Goal: Task Accomplishment & Management: Manage account settings

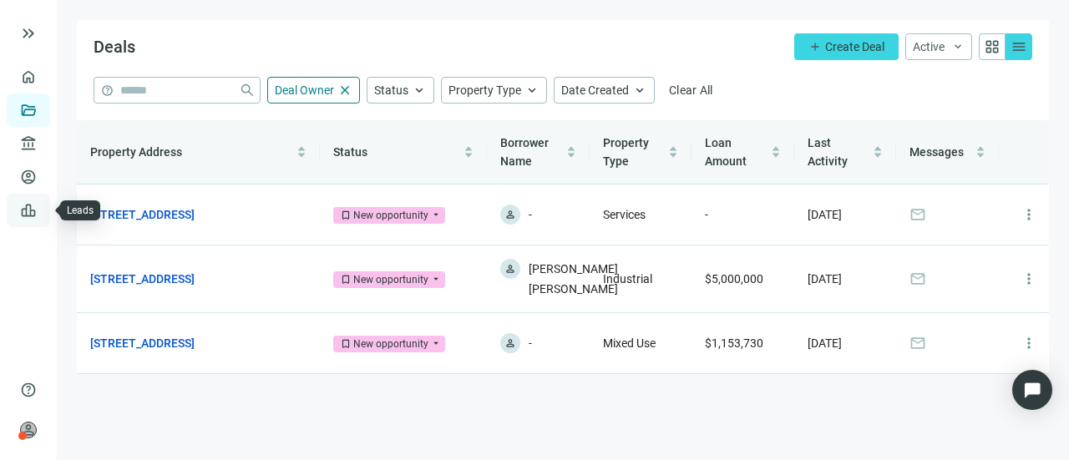
click at [42, 207] on link "Leads" at bounding box center [58, 210] width 33 height 13
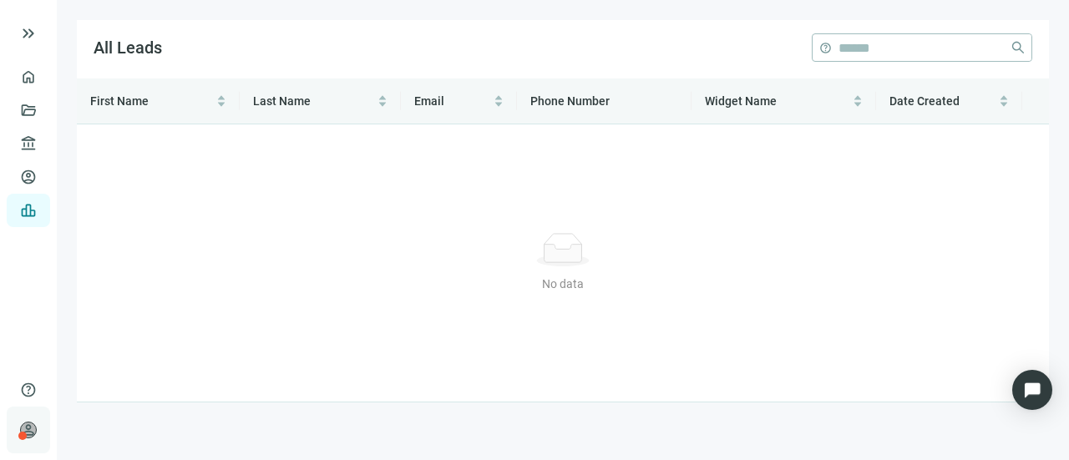
click at [33, 425] on span "person" at bounding box center [28, 430] width 17 height 17
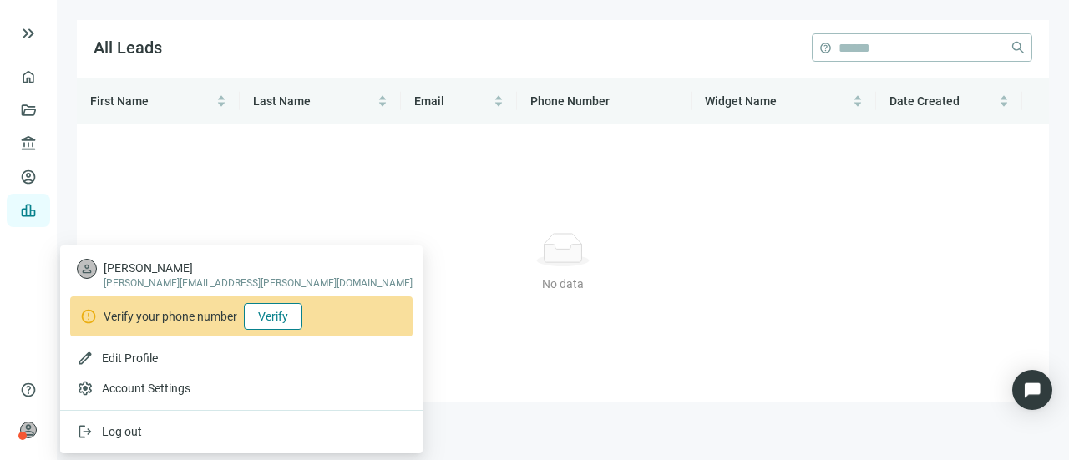
click at [273, 308] on button "Verify" at bounding box center [273, 316] width 58 height 27
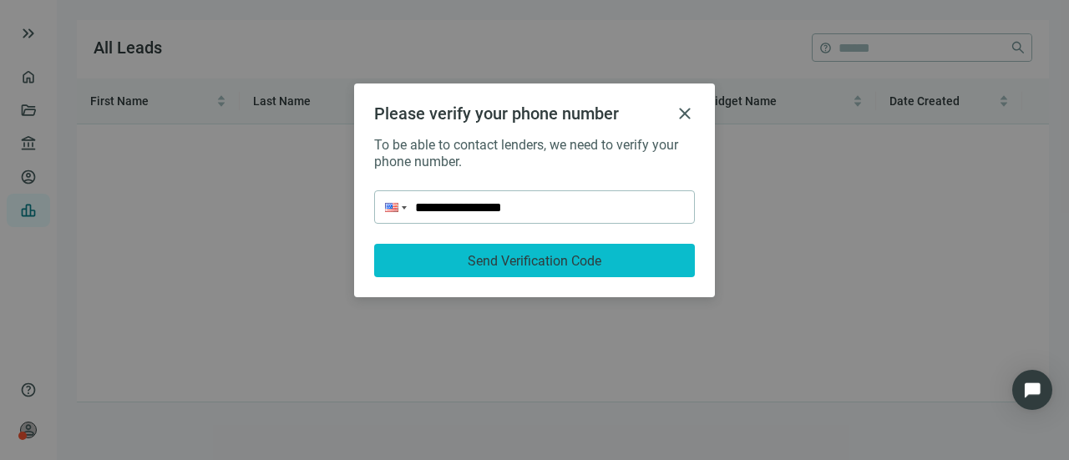
click at [496, 250] on button "Send Verification Code" at bounding box center [534, 260] width 321 height 33
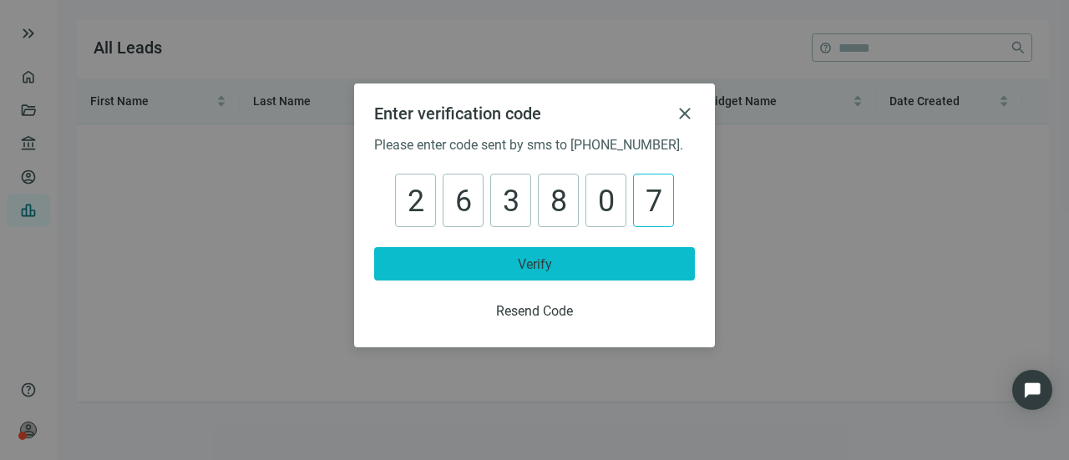
type input "******"
click at [445, 261] on button "Verify" at bounding box center [534, 263] width 321 height 33
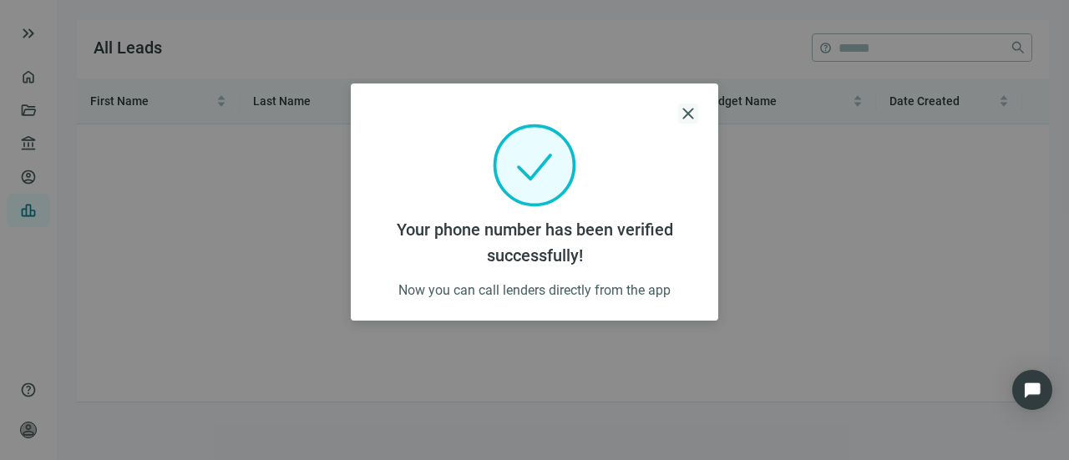
click at [688, 118] on span "close" at bounding box center [688, 114] width 20 height 20
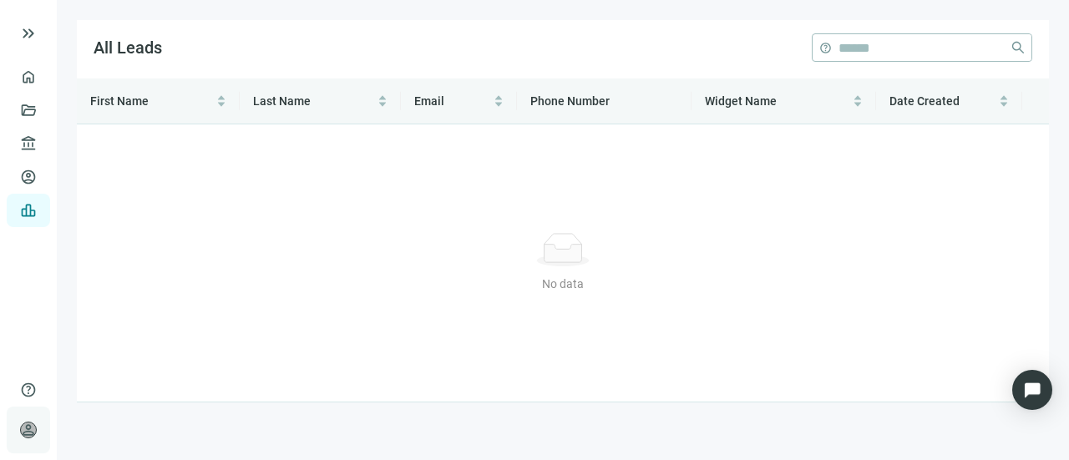
click at [25, 424] on span "person" at bounding box center [28, 430] width 17 height 17
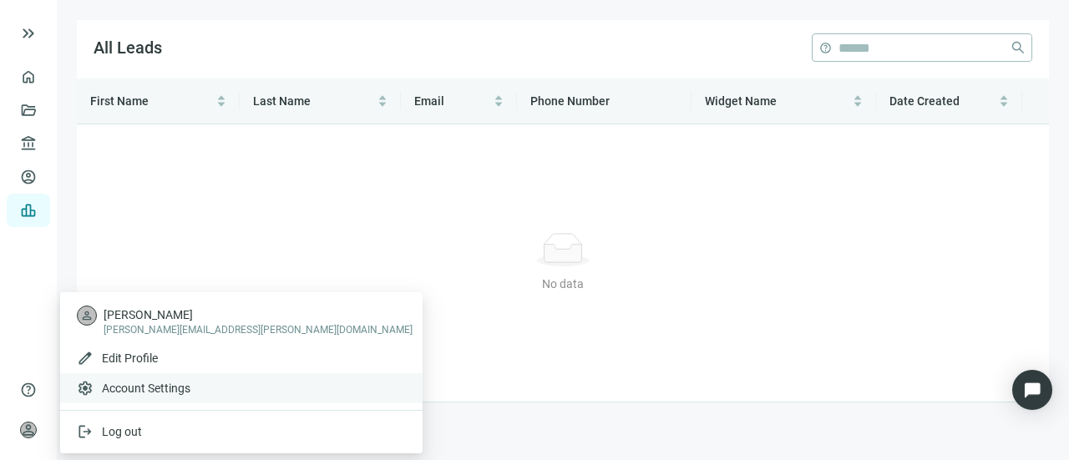
click at [134, 382] on span "Account Settings" at bounding box center [146, 388] width 89 height 17
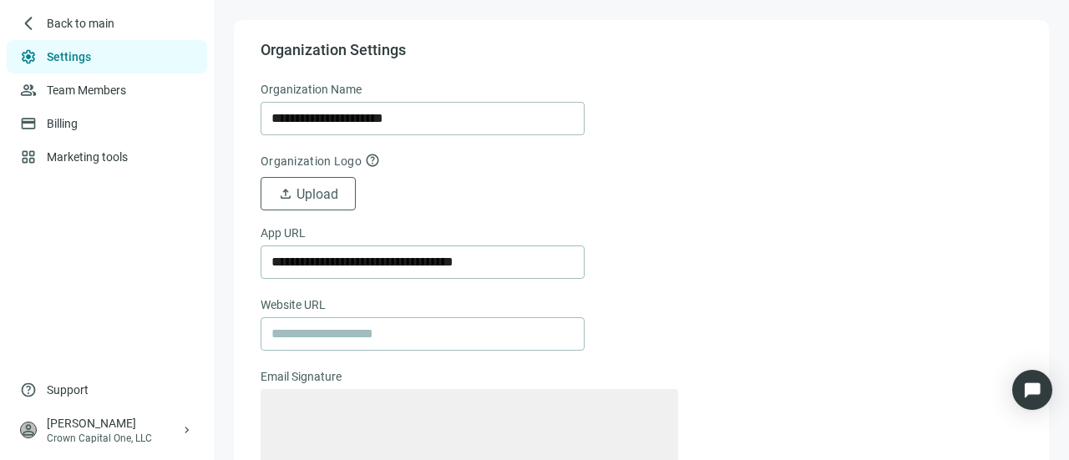
type textarea "**********"
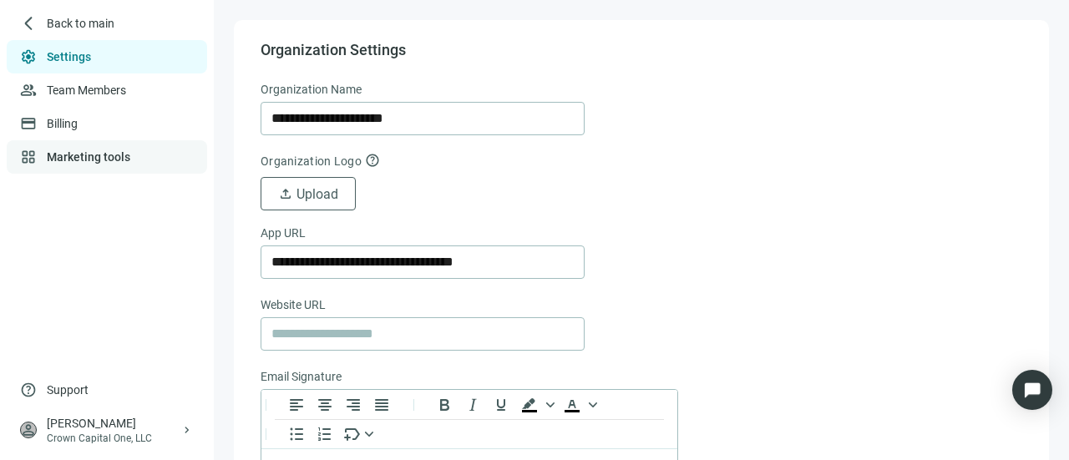
click at [65, 157] on link "Marketing tools" at bounding box center [89, 156] width 84 height 13
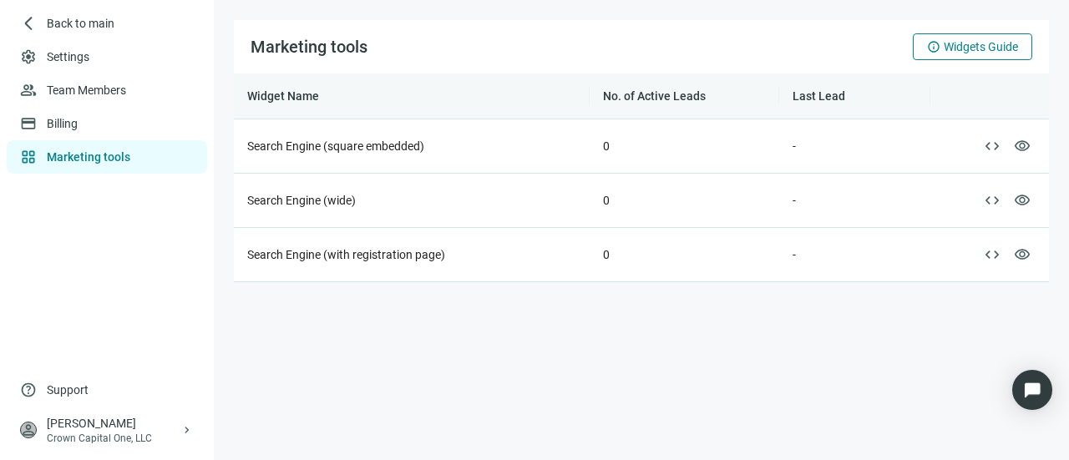
click at [952, 48] on span "Widgets Guide" at bounding box center [981, 46] width 74 height 13
